Goal: Navigation & Orientation: Find specific page/section

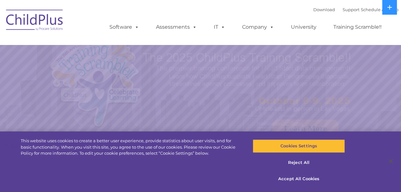
select select "MEDIUM"
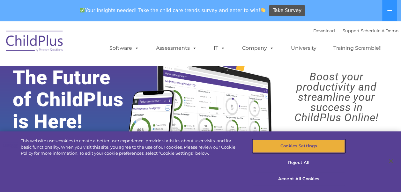
click at [318, 145] on button "Cookies Settings" at bounding box center [298, 145] width 92 height 13
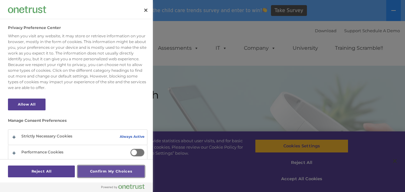
click at [122, 168] on button "Confirm My Choices" at bounding box center [111, 171] width 67 height 12
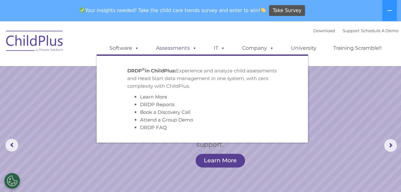
click at [177, 48] on link "Assessments" at bounding box center [176, 48] width 54 height 13
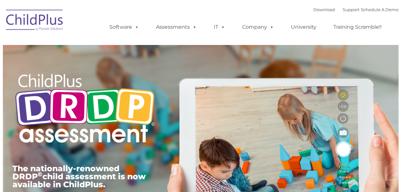
type input ""
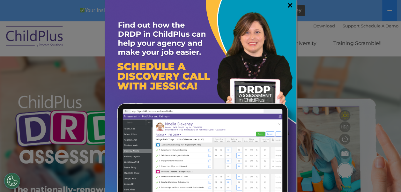
click at [290, 4] on link "×" at bounding box center [289, 5] width 7 height 6
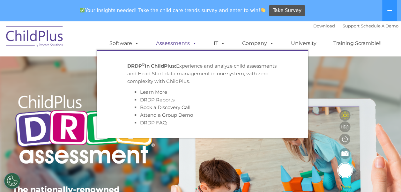
click at [193, 45] on span at bounding box center [193, 43] width 7 height 6
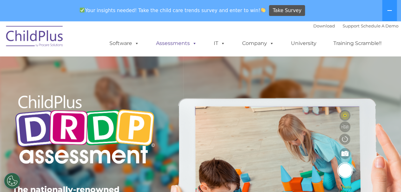
click at [194, 43] on span at bounding box center [193, 43] width 7 height 6
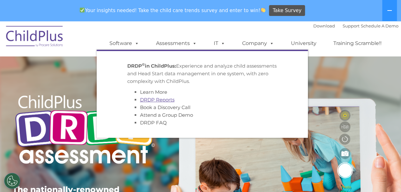
click at [163, 98] on link "DRDP Reports" at bounding box center [157, 100] width 34 height 6
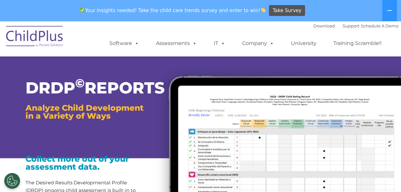
click at [391, 92] on img at bounding box center [275, 165] width 252 height 213
drag, startPoint x: 379, startPoint y: 0, endPoint x: 274, endPoint y: 69, distance: 125.4
click at [274, 69] on img at bounding box center [275, 165] width 252 height 213
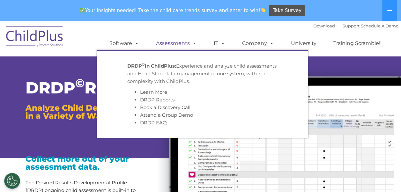
click at [193, 44] on span at bounding box center [193, 43] width 7 height 6
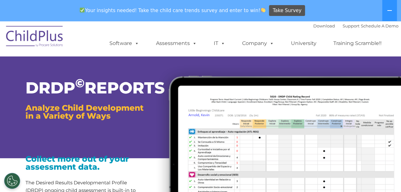
click at [203, 35] on ul "Software ChildPlus: The original and most widely-used Head Start data managemen…" at bounding box center [248, 43] width 302 height 25
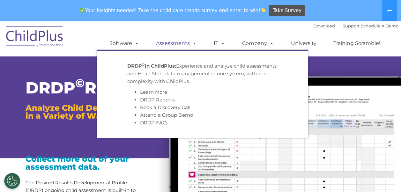
click at [194, 45] on span at bounding box center [193, 43] width 7 height 6
click at [194, 42] on span at bounding box center [193, 43] width 7 height 6
